Goal: Transaction & Acquisition: Book appointment/travel/reservation

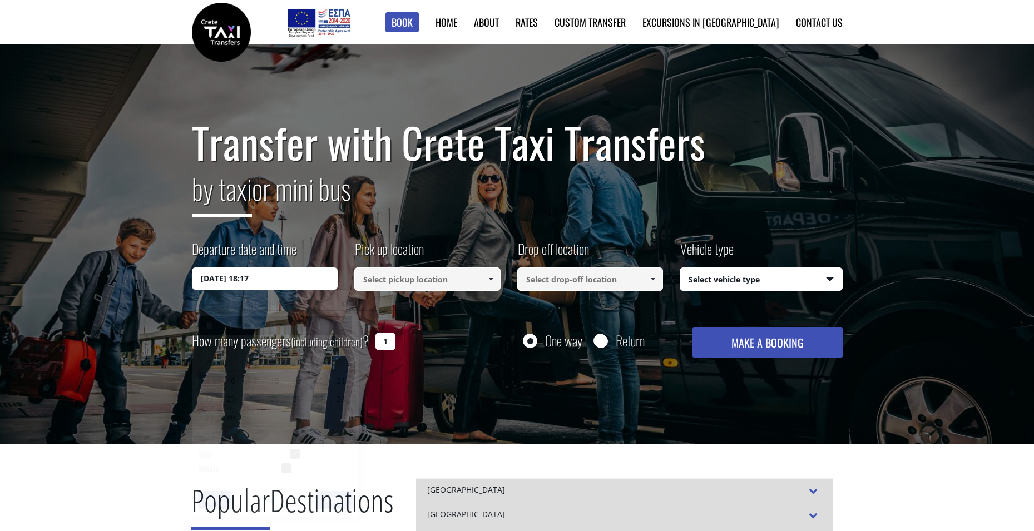
click at [299, 283] on input "15/09/2025 18:17" at bounding box center [265, 279] width 146 height 22
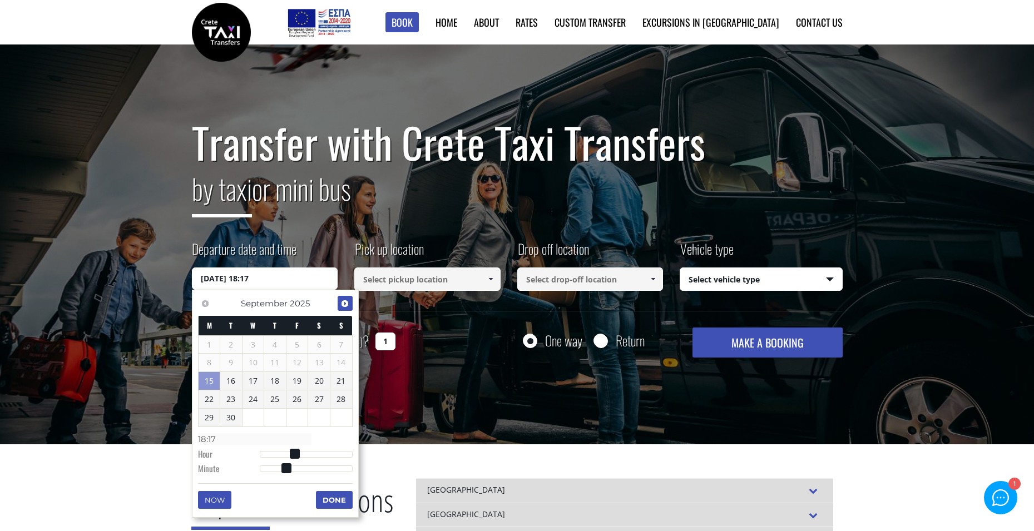
click at [346, 303] on span "Next" at bounding box center [344, 303] width 9 height 9
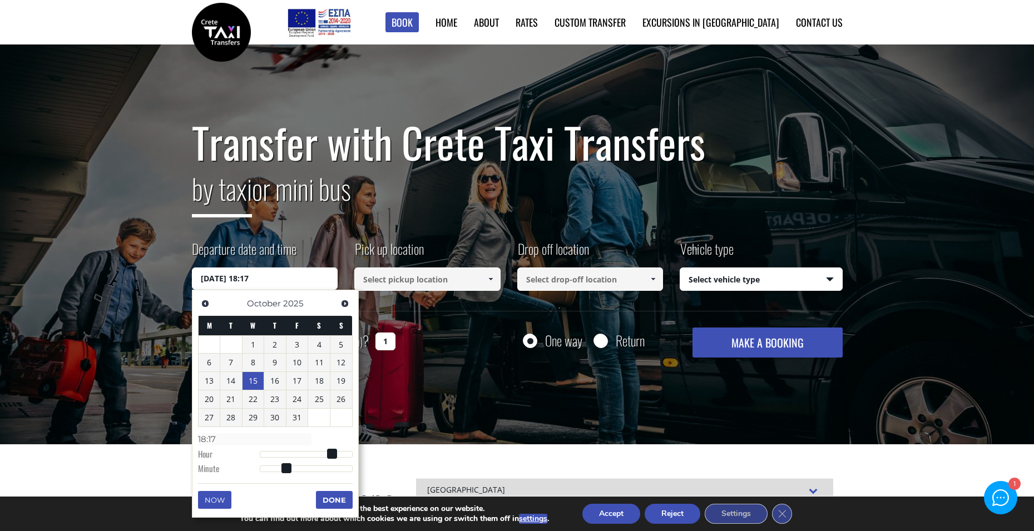
click at [256, 385] on link "15" at bounding box center [253, 381] width 22 height 18
type input "15/10/2025 01:00"
type input "01:00"
type input "15/10/2025 02:00"
type input "02:00"
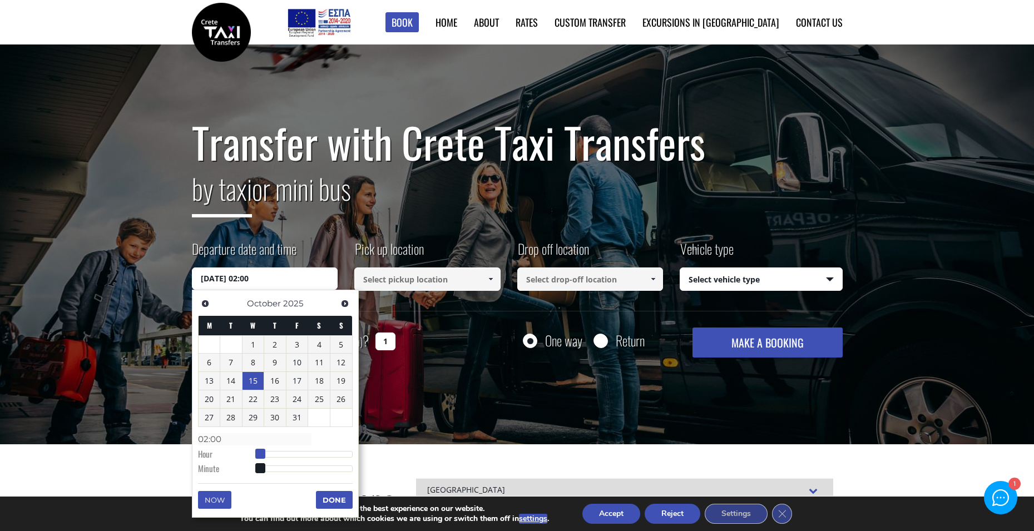
type input "15/10/2025 03:00"
type input "03:00"
type input "15/10/2025 04:00"
type input "04:00"
type input "15/10/2025 05:00"
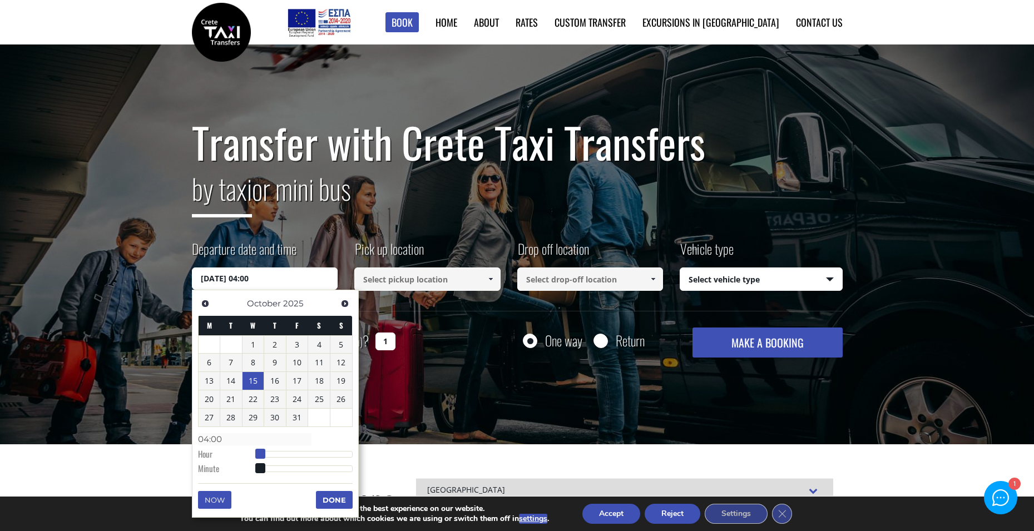
type input "05:00"
type input "15/10/2025 06:00"
type input "06:00"
type input "15/10/2025 07:00"
type input "07:00"
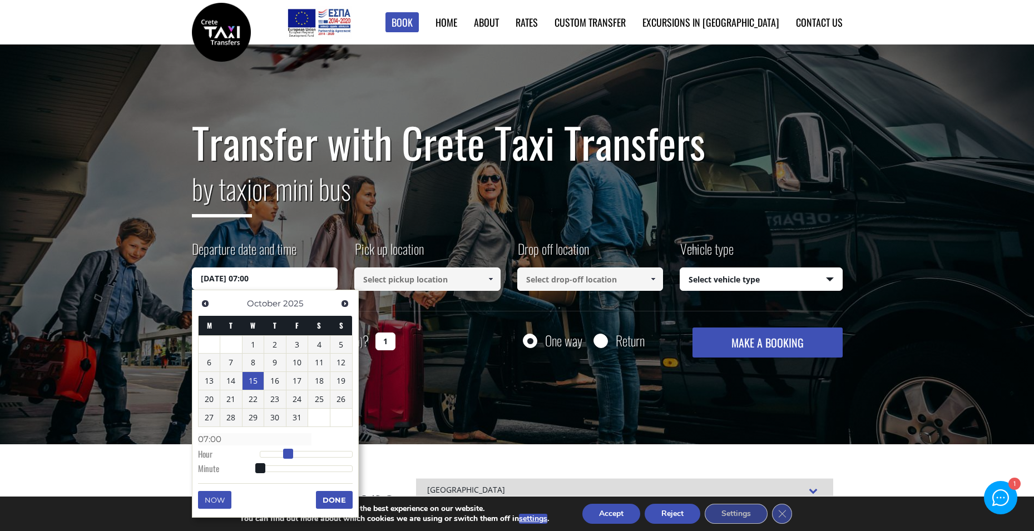
type input "15/10/2025 08:00"
type input "08:00"
type input "15/10/2025 09:00"
type input "09:00"
type input "15/10/2025 10:00"
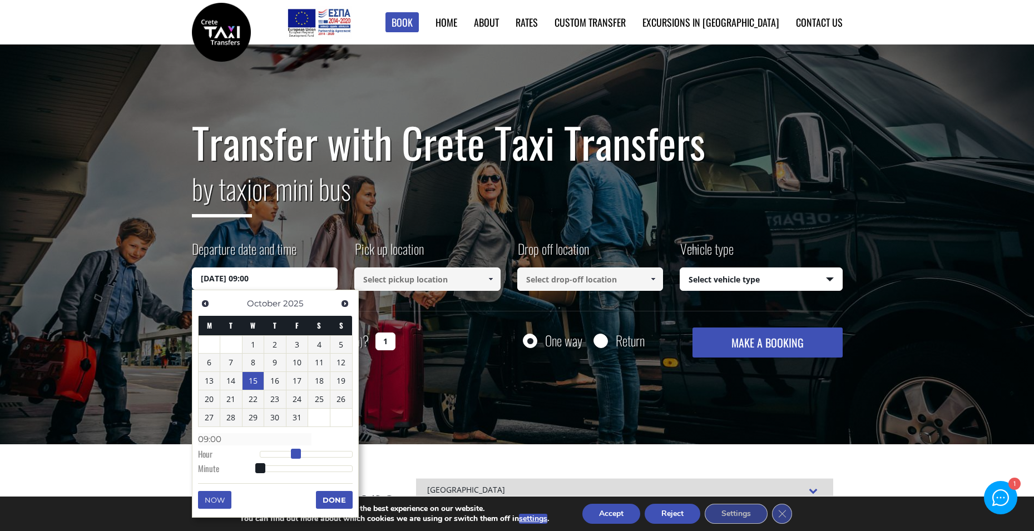
type input "10:00"
drag, startPoint x: 259, startPoint y: 457, endPoint x: 299, endPoint y: 456, distance: 40.1
click at [299, 456] on span at bounding box center [300, 454] width 10 height 10
click at [339, 495] on button "Done" at bounding box center [334, 500] width 37 height 18
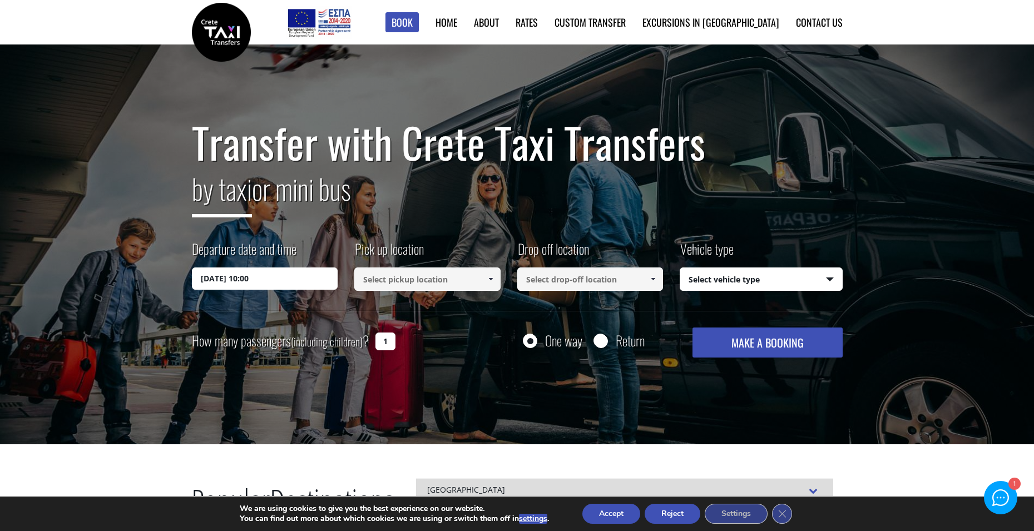
click at [478, 279] on input at bounding box center [427, 279] width 146 height 23
click at [492, 280] on span at bounding box center [490, 279] width 9 height 9
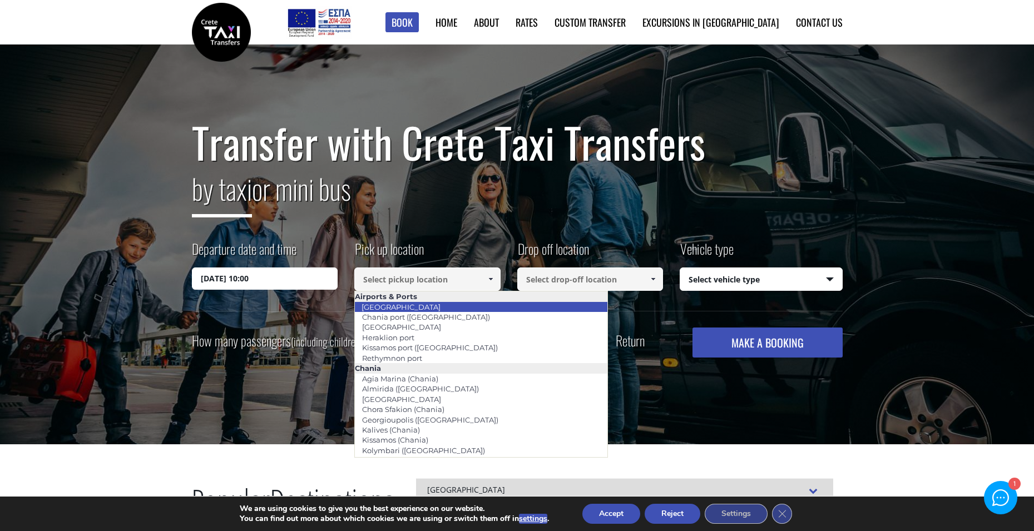
click at [440, 310] on li "[GEOGRAPHIC_DATA]" at bounding box center [481, 307] width 253 height 10
type input "[GEOGRAPHIC_DATA]"
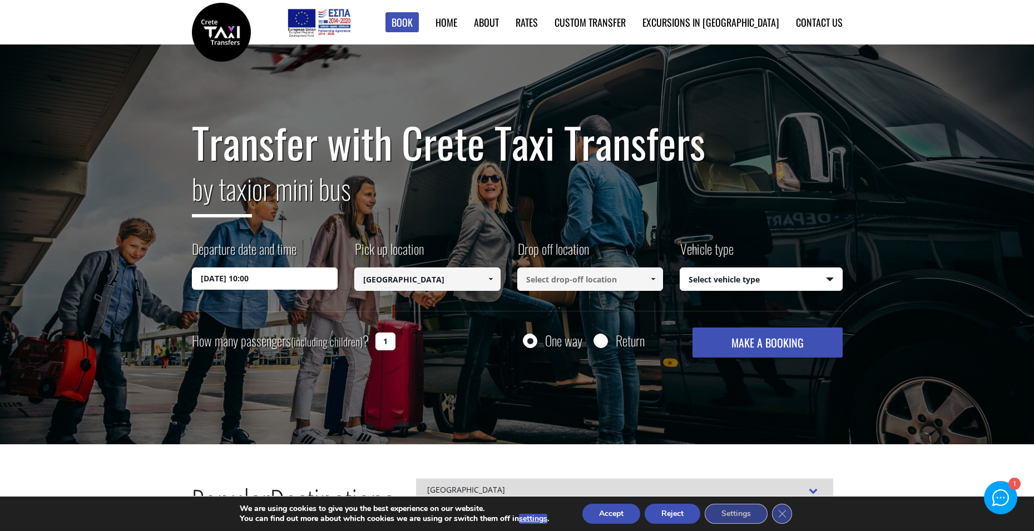
click at [565, 276] on input at bounding box center [590, 279] width 146 height 23
click at [640, 283] on input at bounding box center [590, 279] width 146 height 23
click at [652, 283] on span at bounding box center [652, 279] width 9 height 9
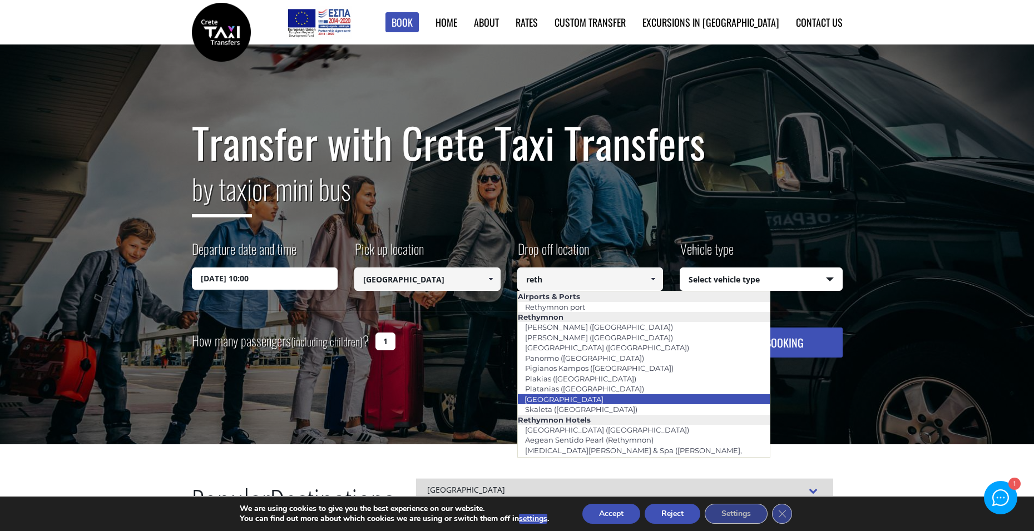
click at [637, 397] on li "[GEOGRAPHIC_DATA]" at bounding box center [644, 399] width 253 height 10
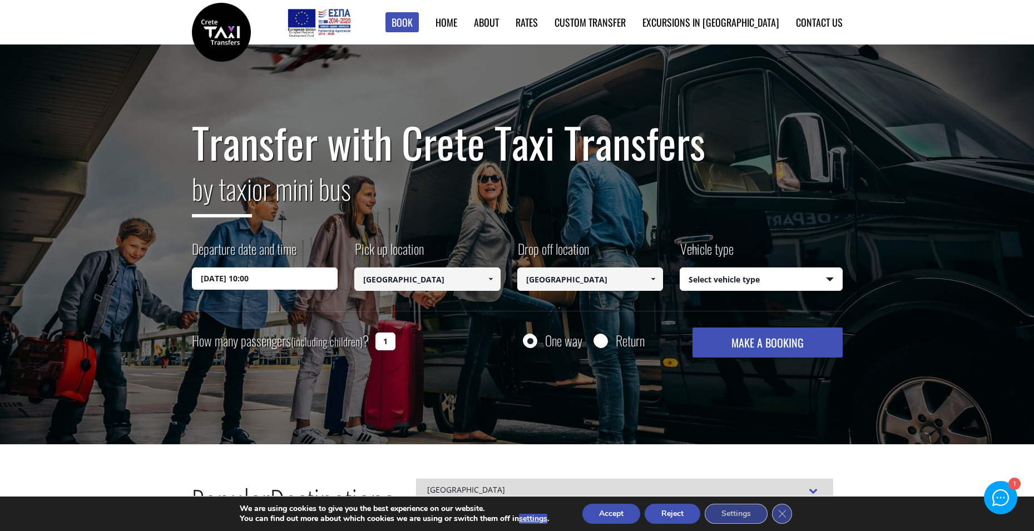
type input "[GEOGRAPHIC_DATA]"
click at [724, 286] on select "Select vehicle type Taxi (4 passengers) Mercedes E Class Mini Van (7 passengers…" at bounding box center [761, 279] width 162 height 23
select select "541"
click at [721, 345] on button "MAKE A BOOKING" at bounding box center [767, 343] width 150 height 30
